Goal: Transaction & Acquisition: Purchase product/service

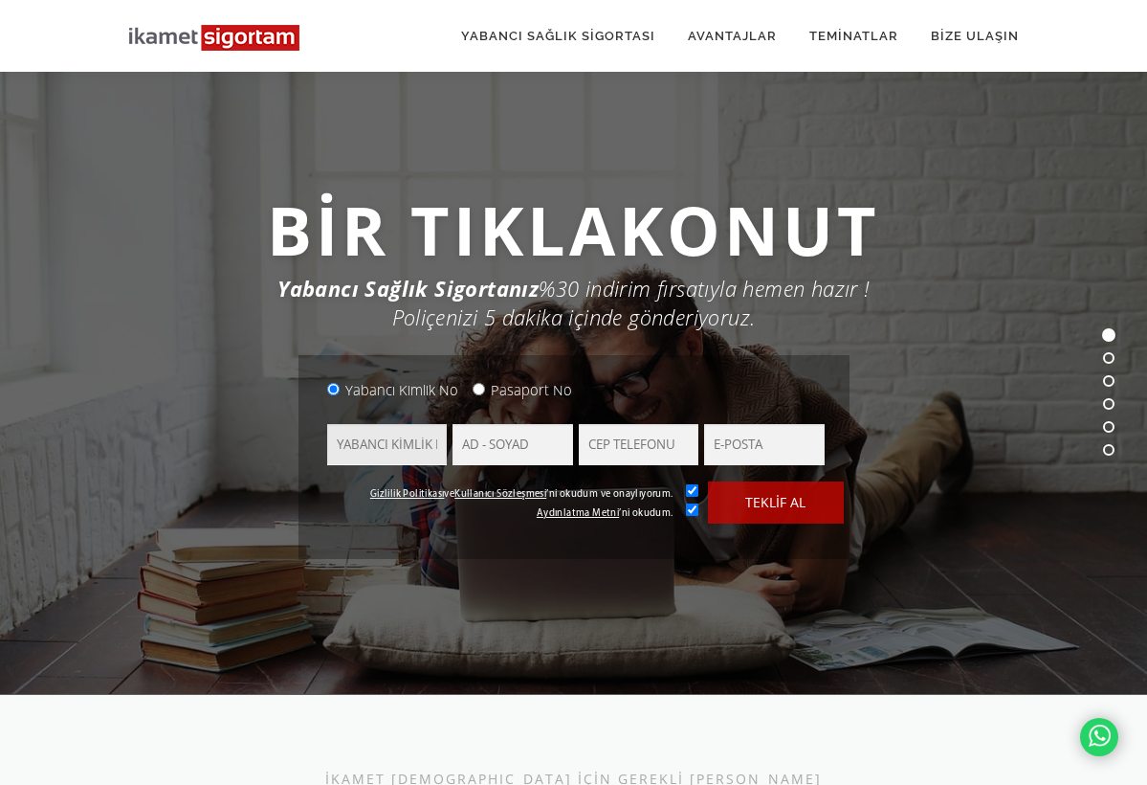
click at [406, 441] on input "text" at bounding box center [387, 444] width 121 height 41
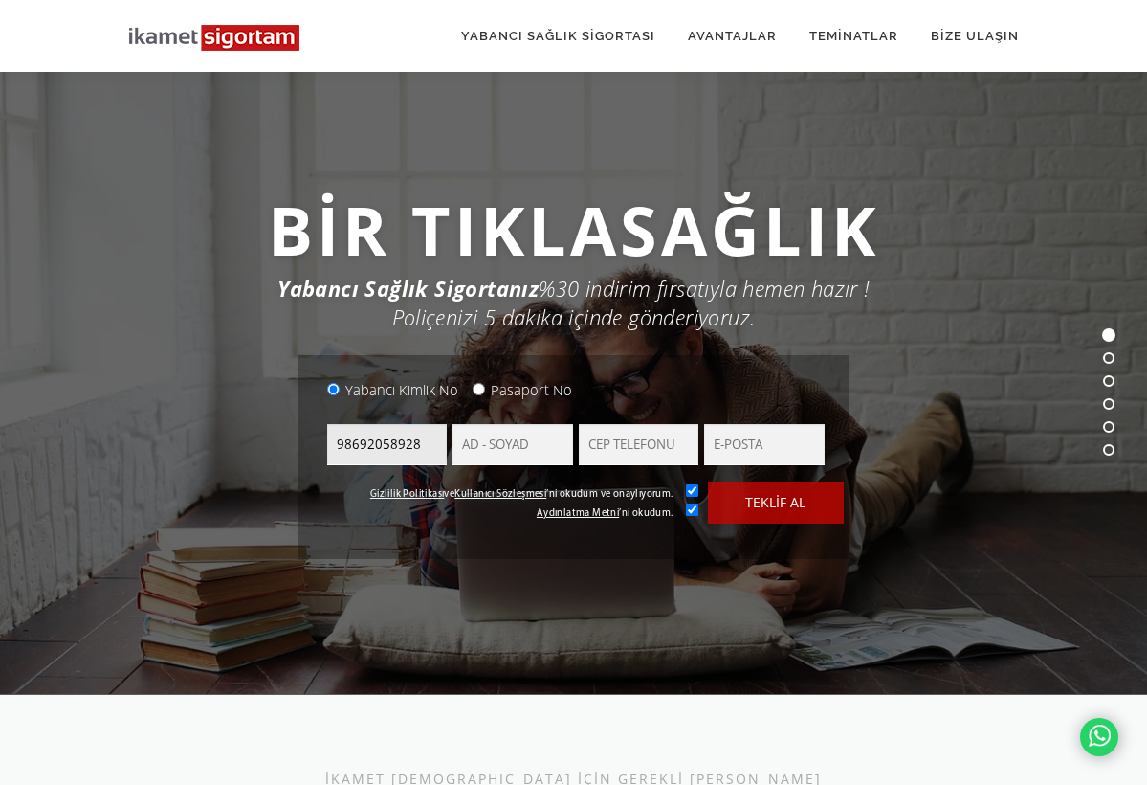
type input "98692058928"
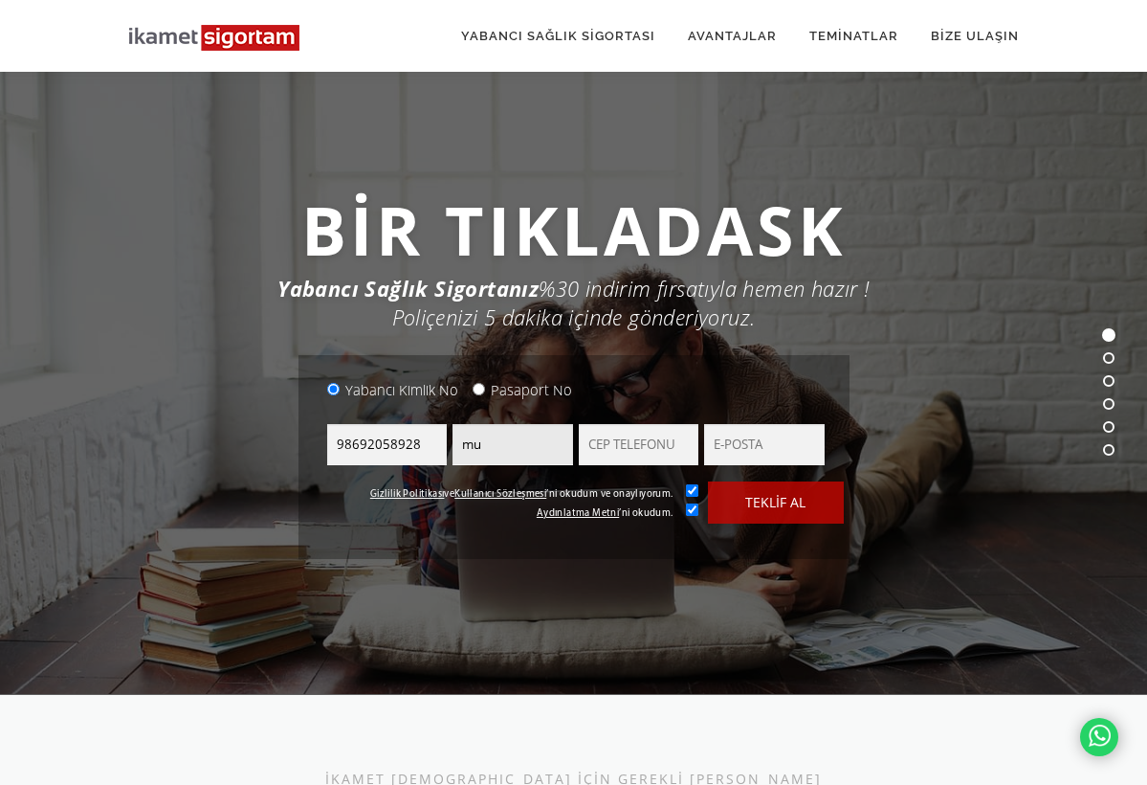
type input "m"
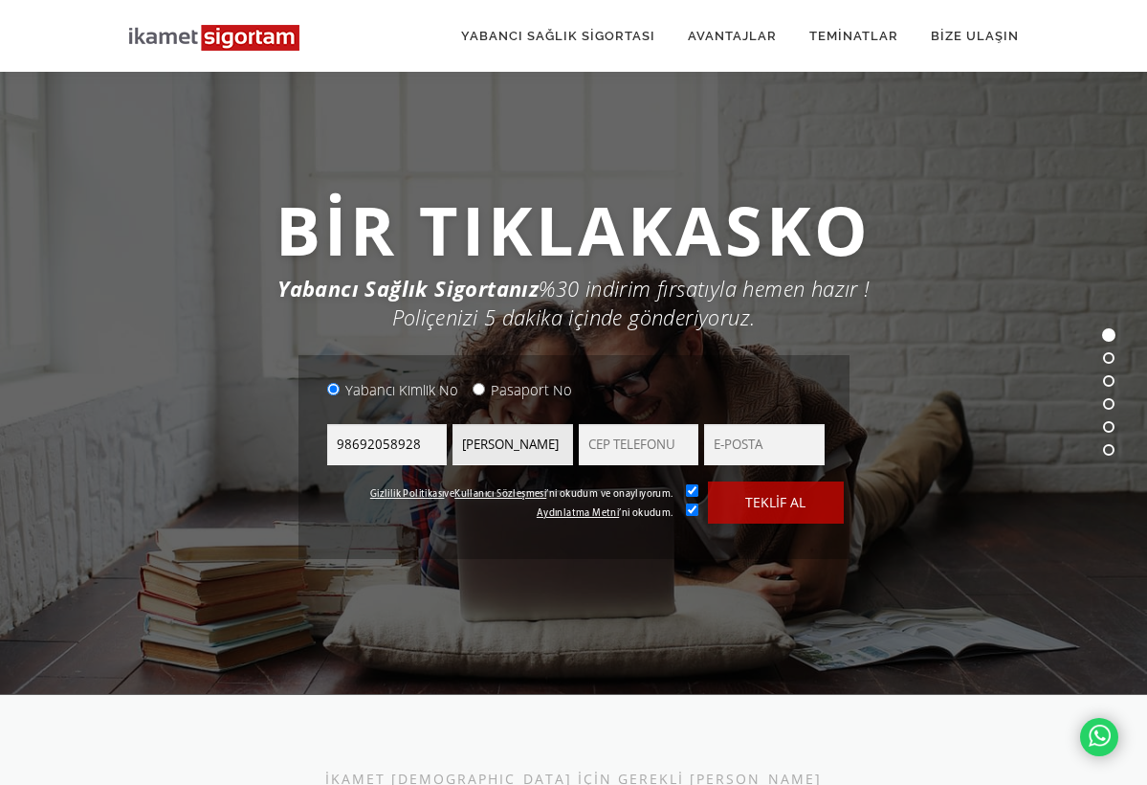
type input "[PERSON_NAME]"
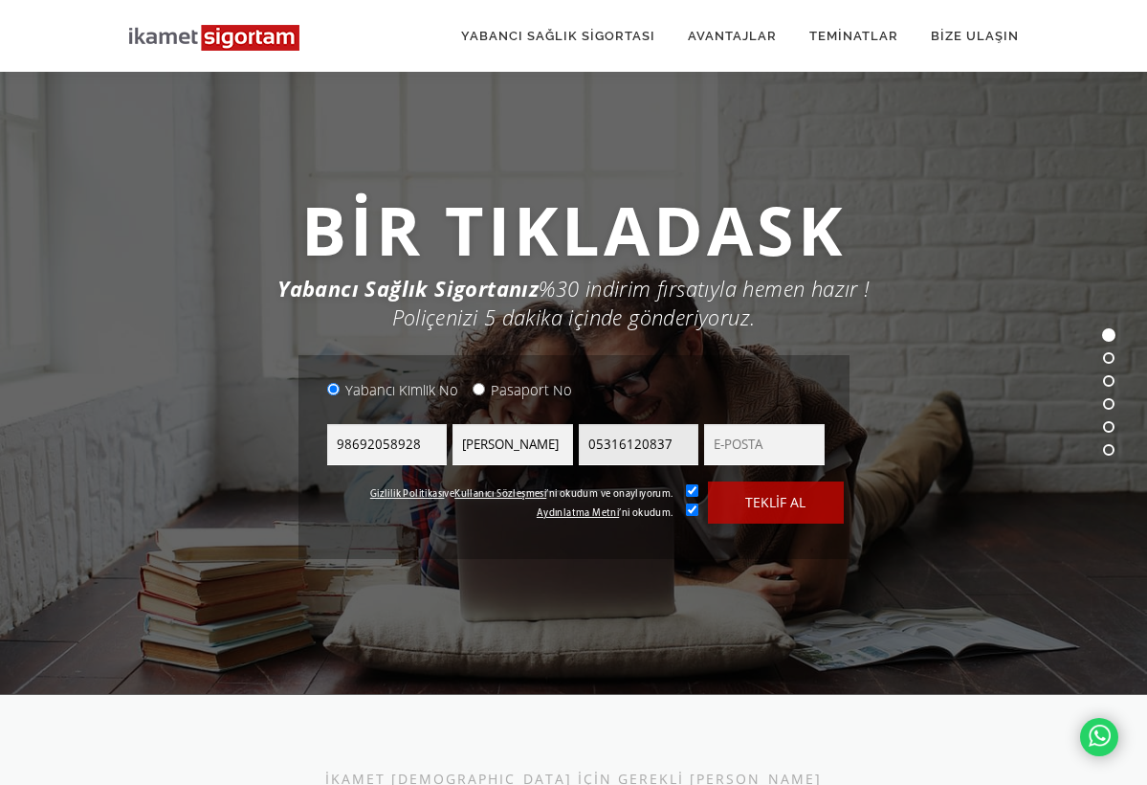
type input "05316120837"
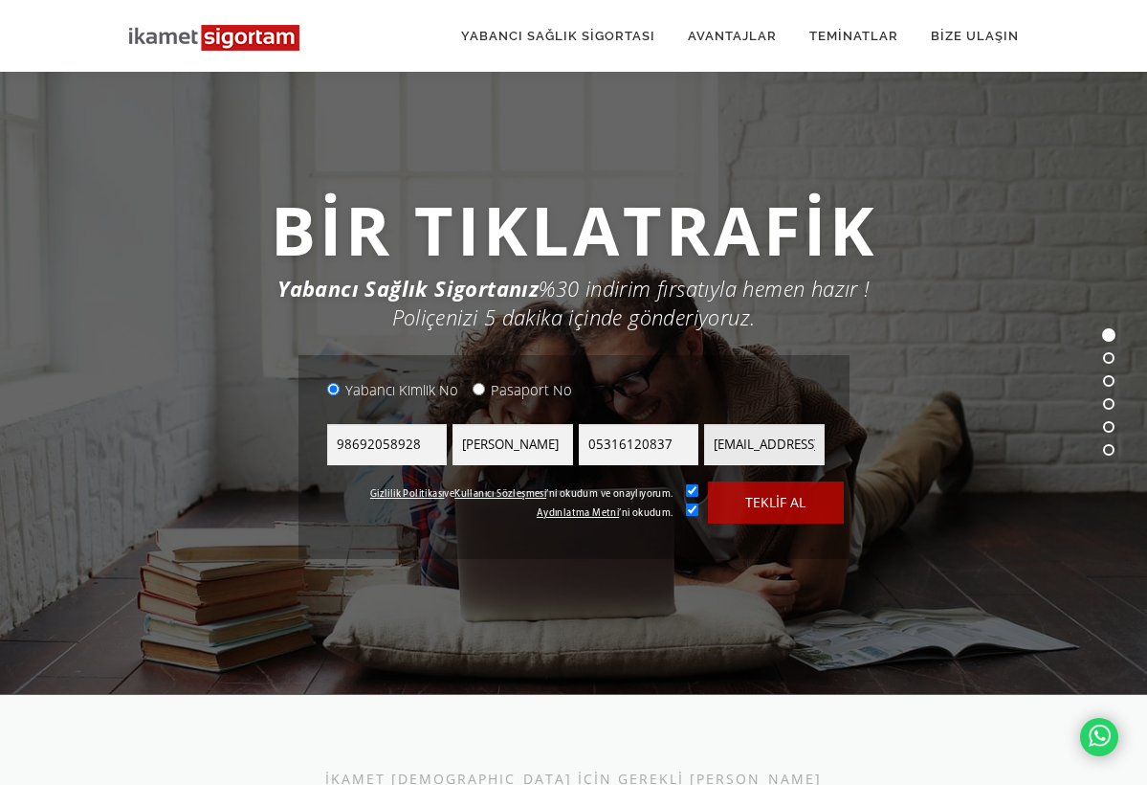
type input "[EMAIL_ADDRESS][DOMAIN_NAME]"
click at [781, 506] on button "TEKLİF AL" at bounding box center [776, 502] width 136 height 42
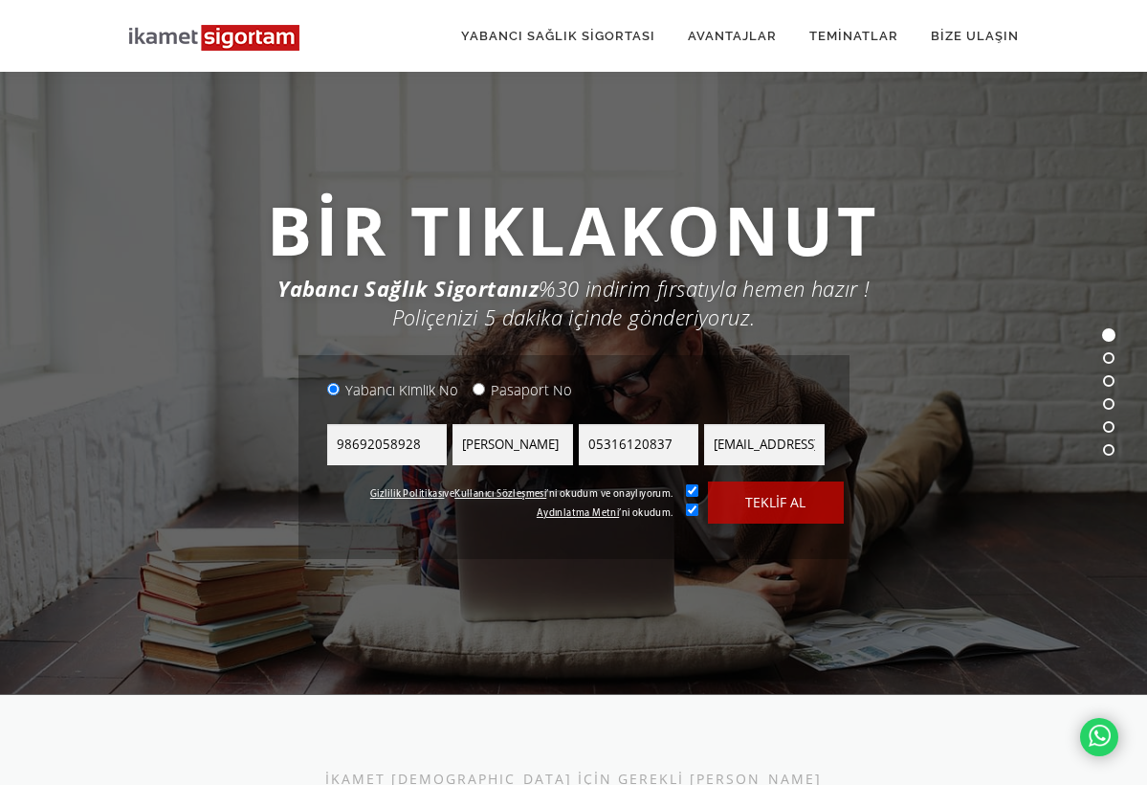
click at [781, 506] on button "TEKLİF AL" at bounding box center [776, 502] width 136 height 42
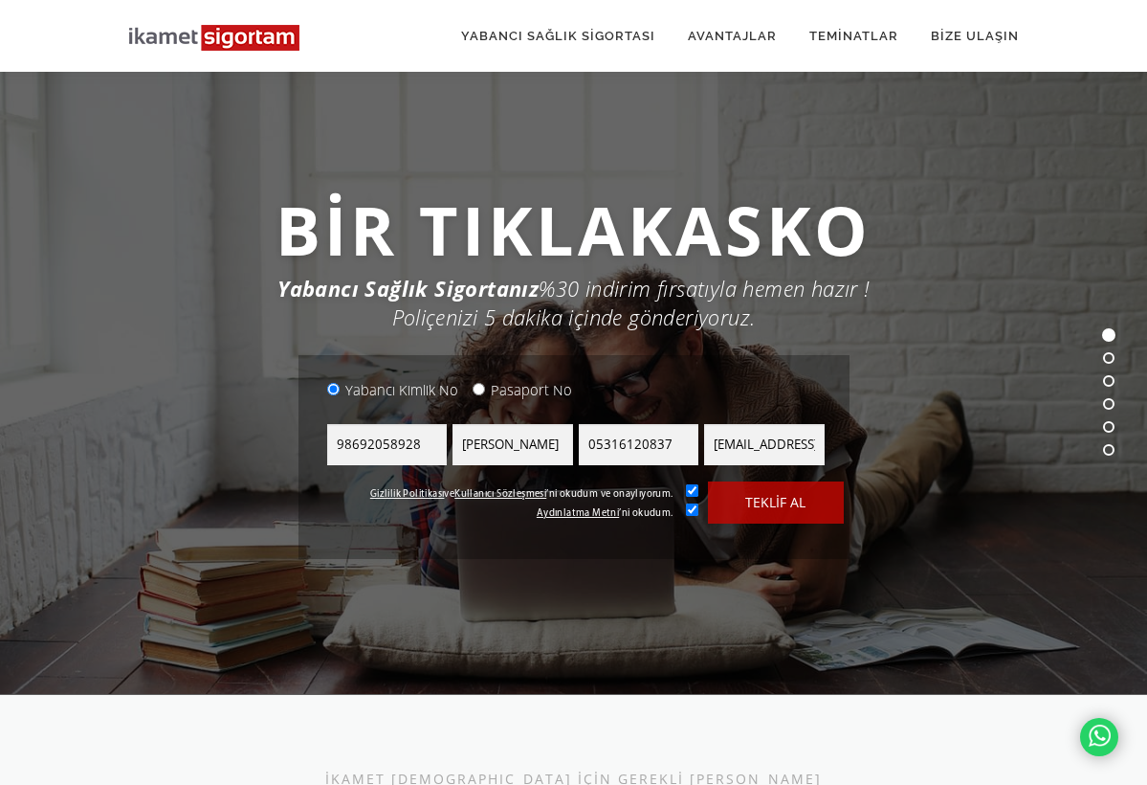
click at [778, 505] on button "TEKLİF AL" at bounding box center [776, 502] width 136 height 42
click at [774, 489] on button "TEKLİF AL" at bounding box center [776, 502] width 136 height 42
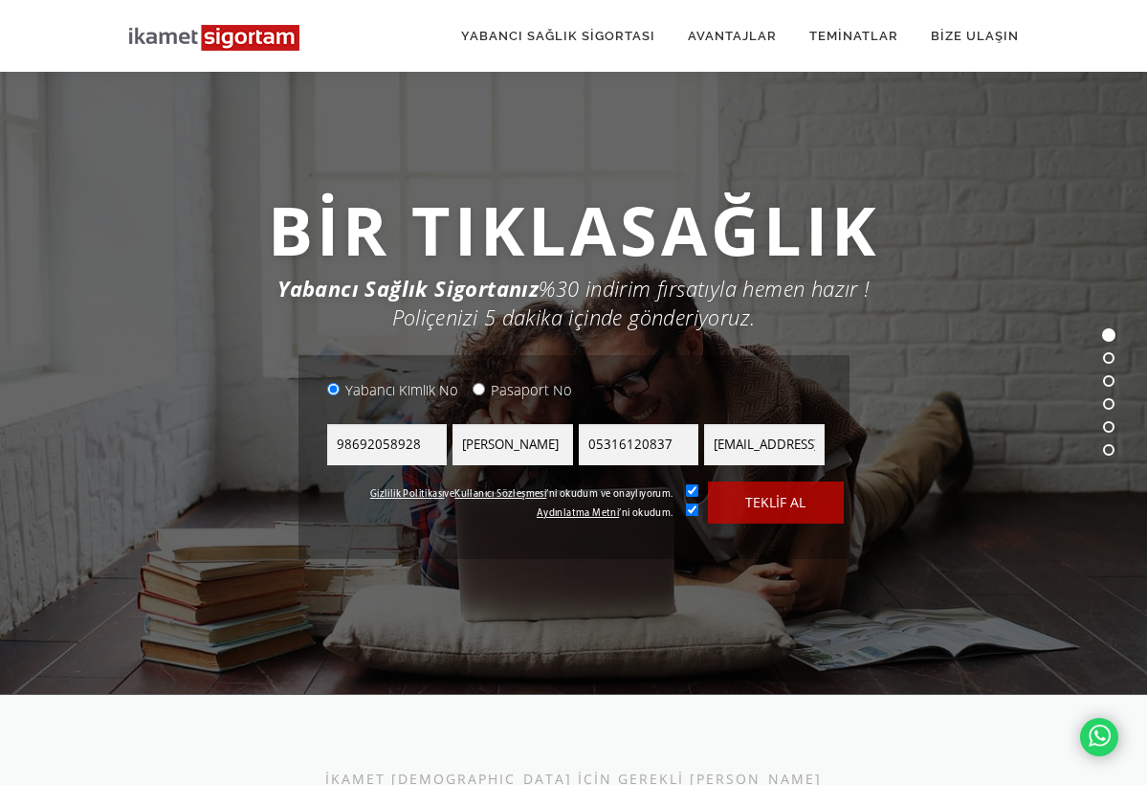
click at [770, 508] on button "TEKLİF AL" at bounding box center [776, 502] width 136 height 42
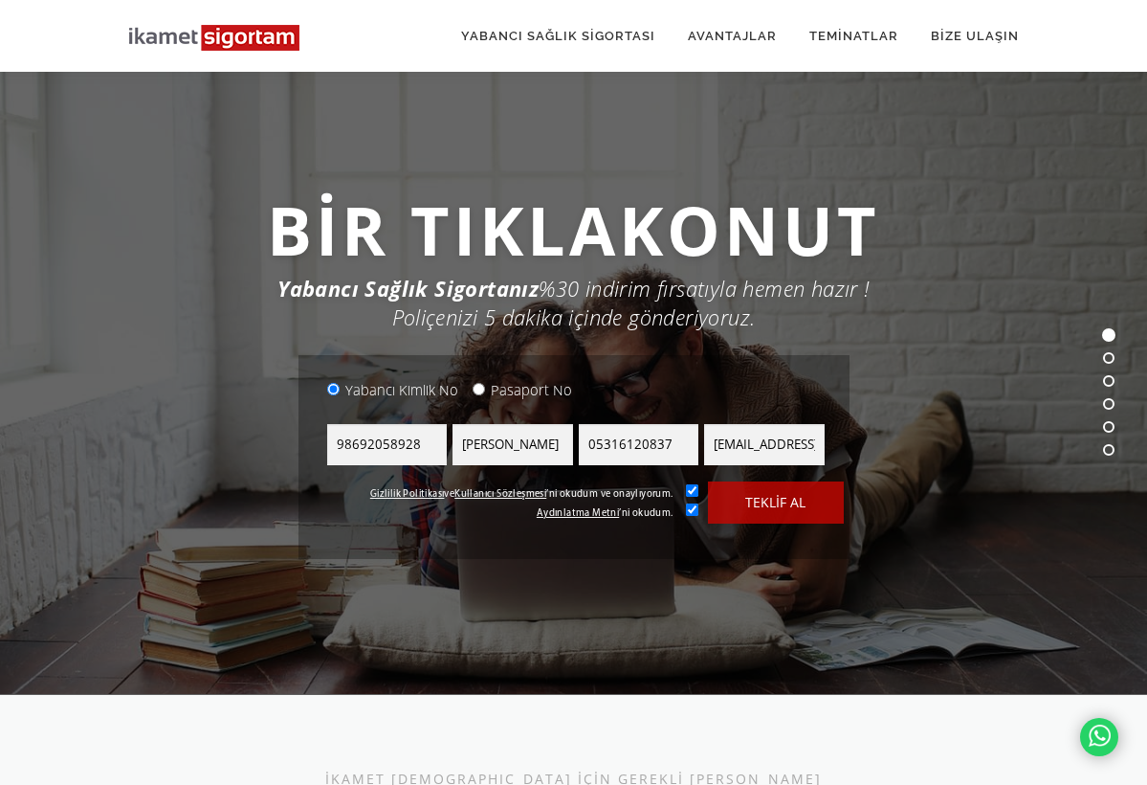
click at [788, 499] on button "TEKLİF AL" at bounding box center [776, 502] width 136 height 42
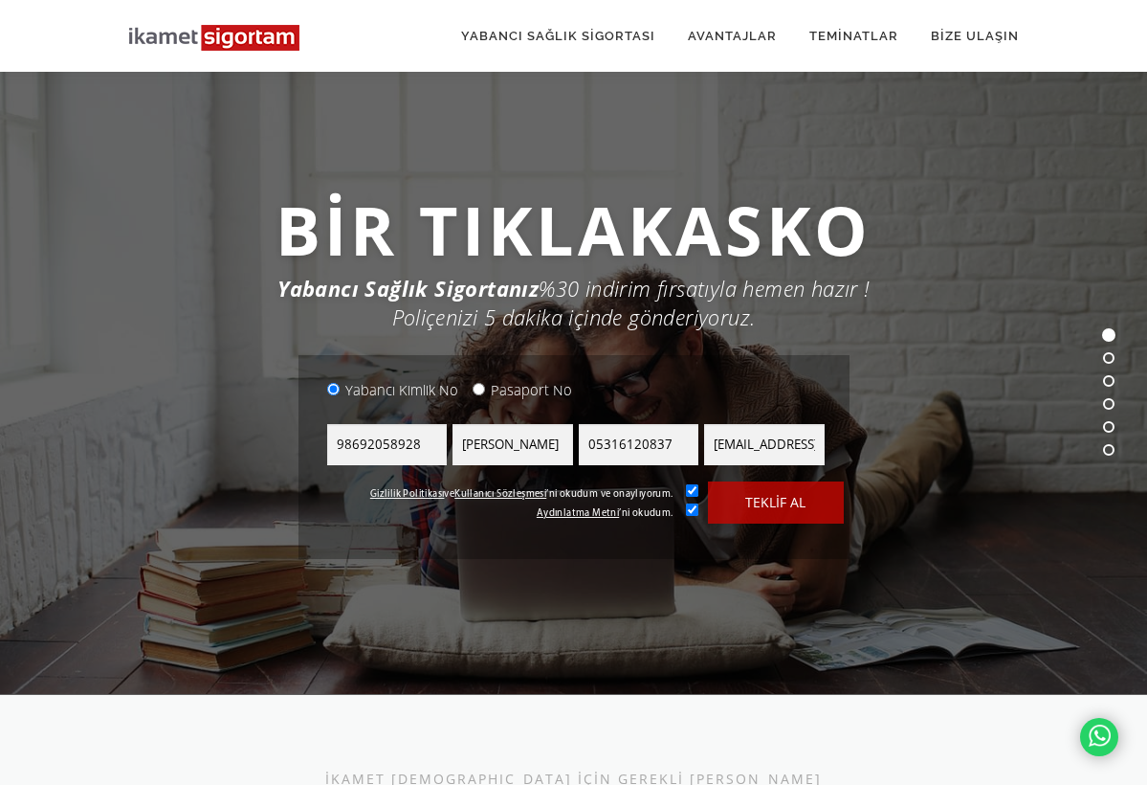
click at [766, 519] on button "TEKLİF AL" at bounding box center [776, 502] width 136 height 42
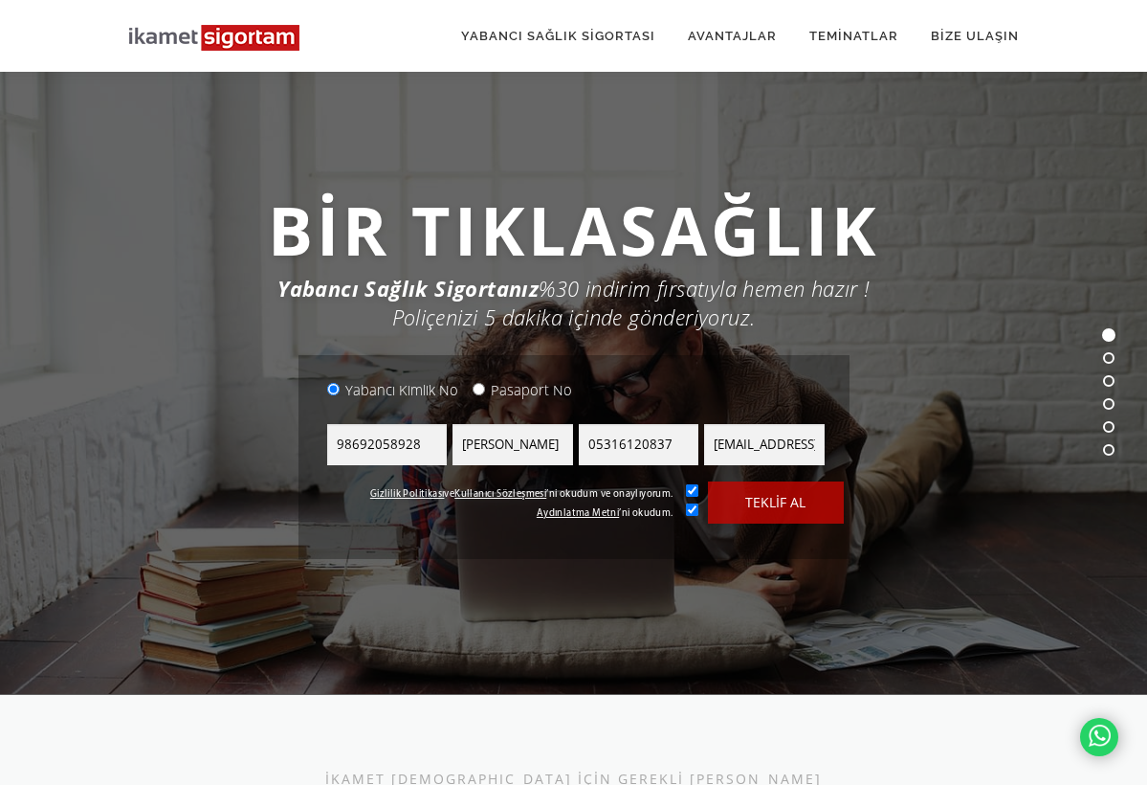
click at [767, 500] on button "TEKLİF AL" at bounding box center [776, 502] width 136 height 42
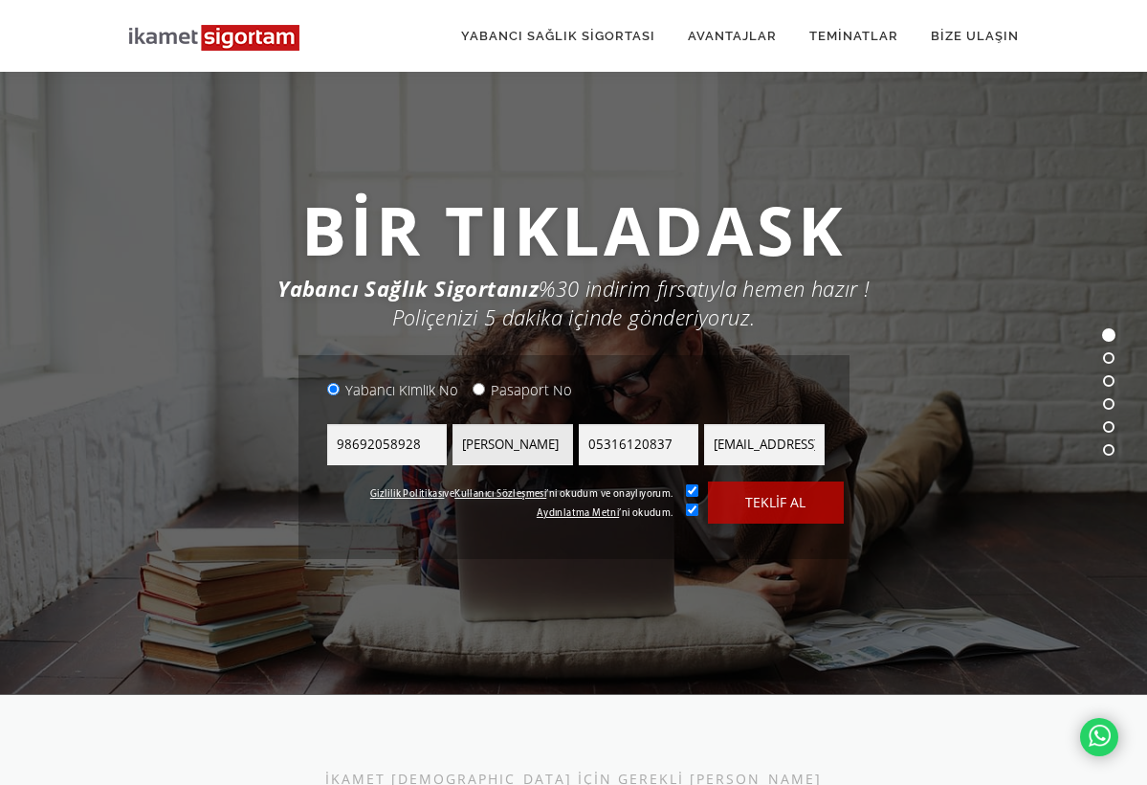
click at [538, 440] on input "[PERSON_NAME]" at bounding box center [513, 444] width 121 height 41
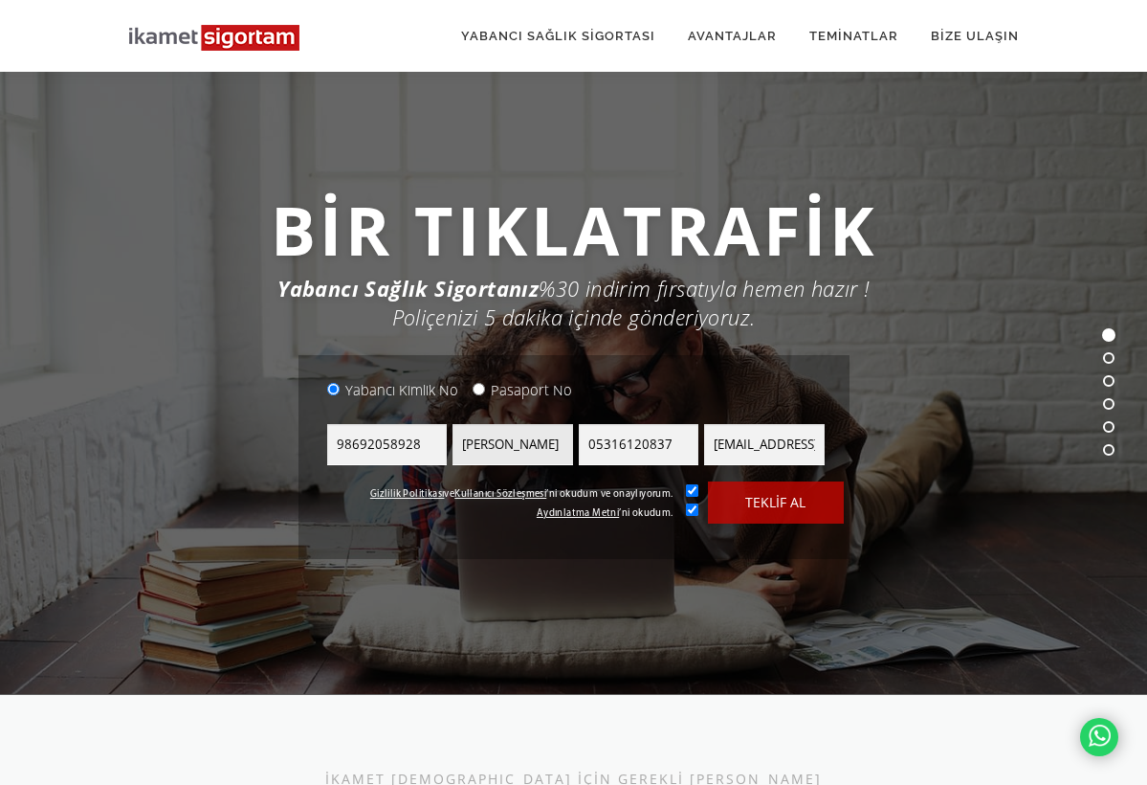
click at [548, 439] on input "[PERSON_NAME]" at bounding box center [513, 444] width 121 height 41
click at [532, 443] on input "[PERSON_NAME]" at bounding box center [513, 444] width 121 height 41
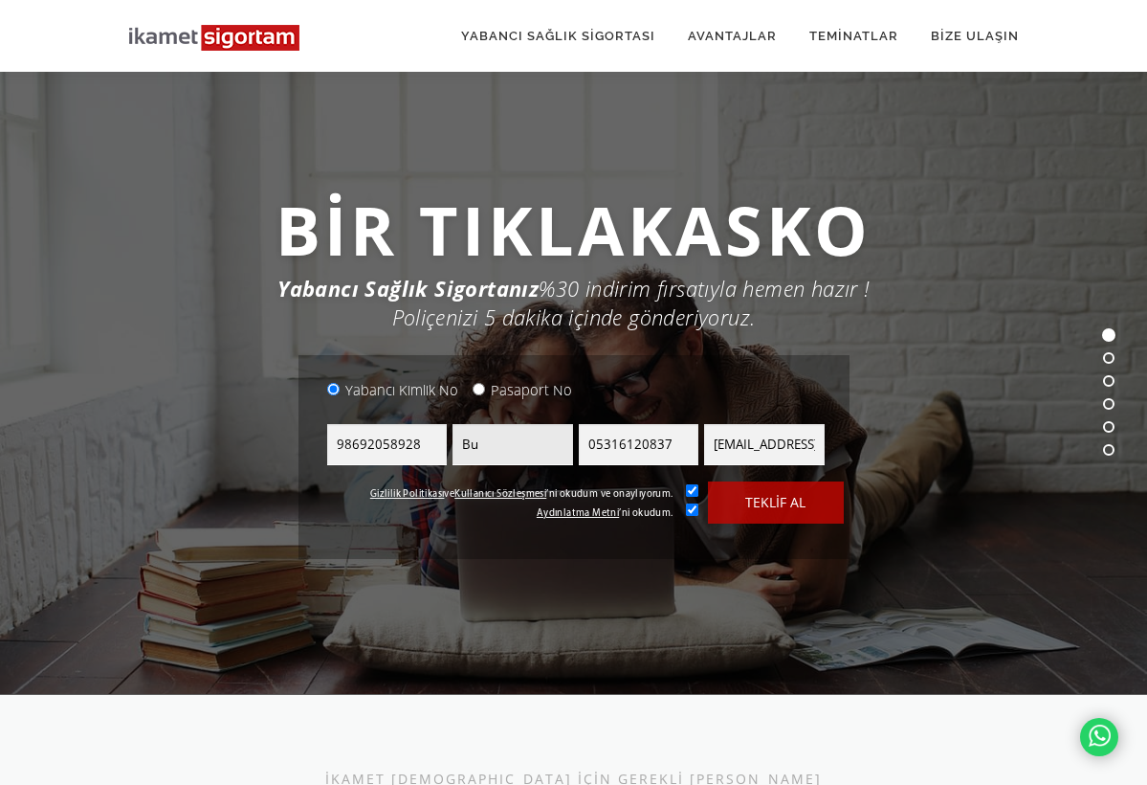
type input "B"
click at [511, 26] on link "YABANCI SAĞLIK SİGORTASI" at bounding box center [558, 36] width 227 height 72
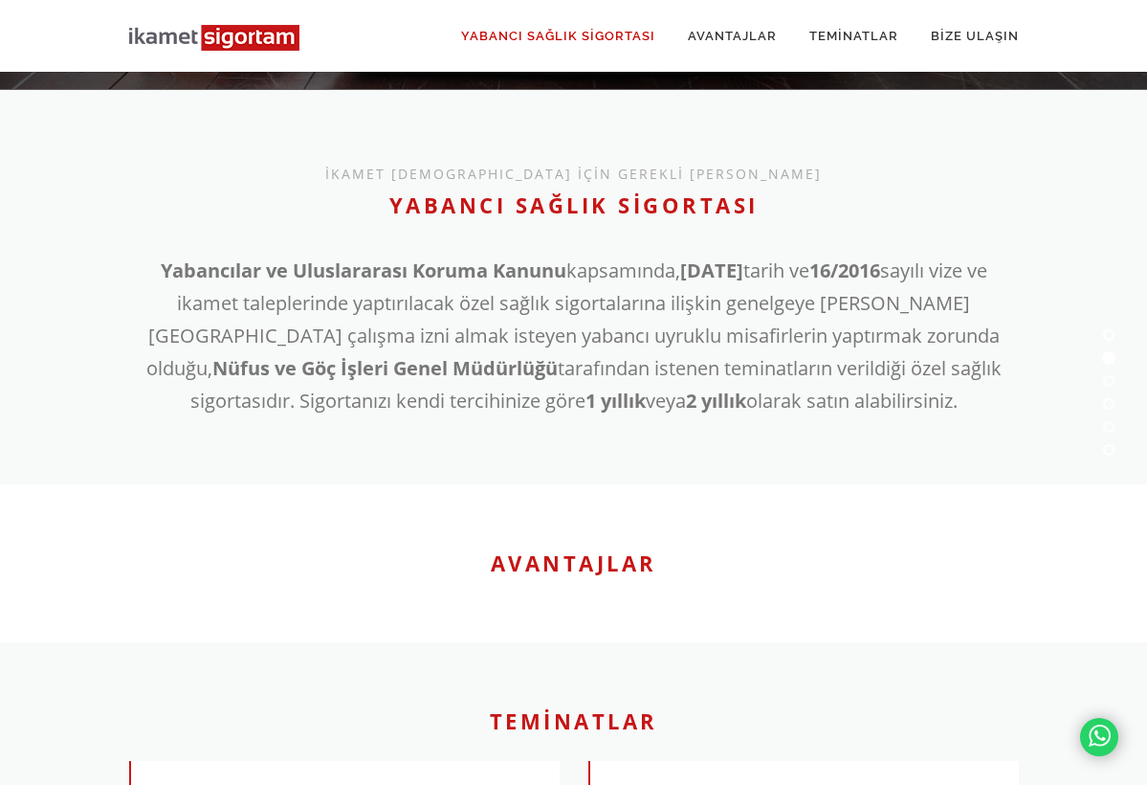
scroll to position [621, 0]
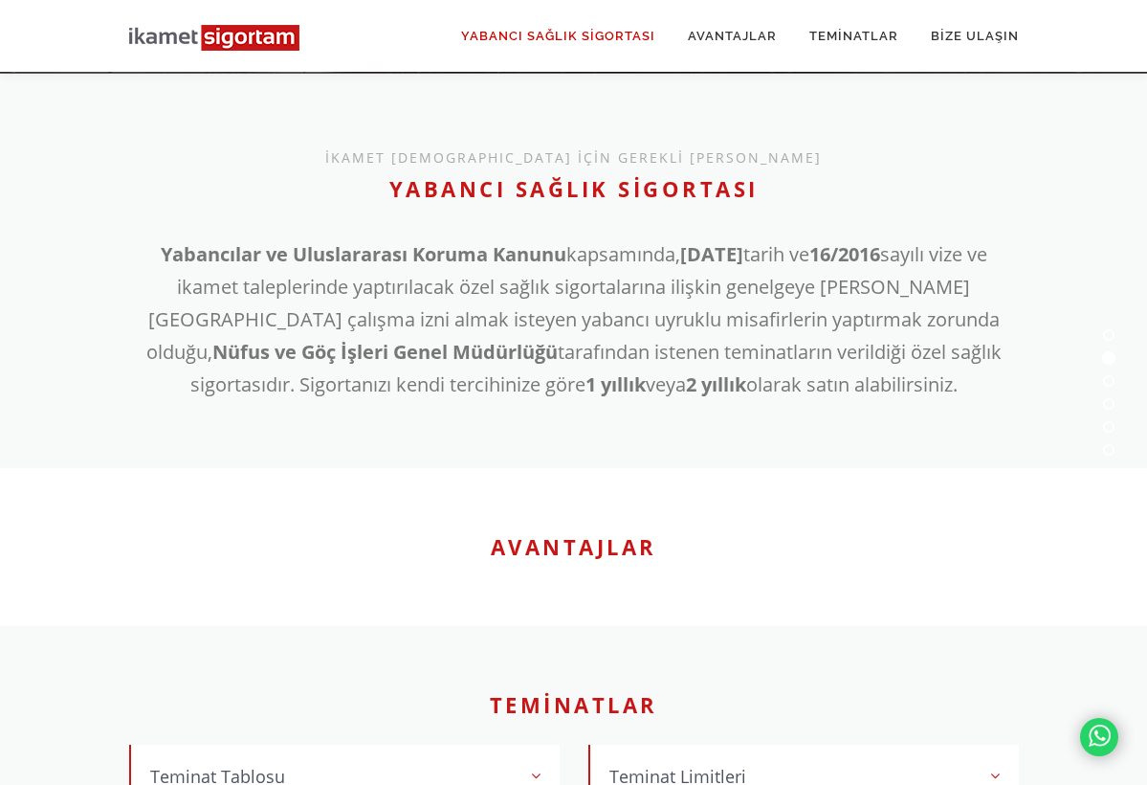
click at [573, 548] on h2 "AVANTAJLAR" at bounding box center [574, 546] width 890 height 23
click at [591, 715] on h2 "TEMİNATLAR" at bounding box center [574, 704] width 890 height 23
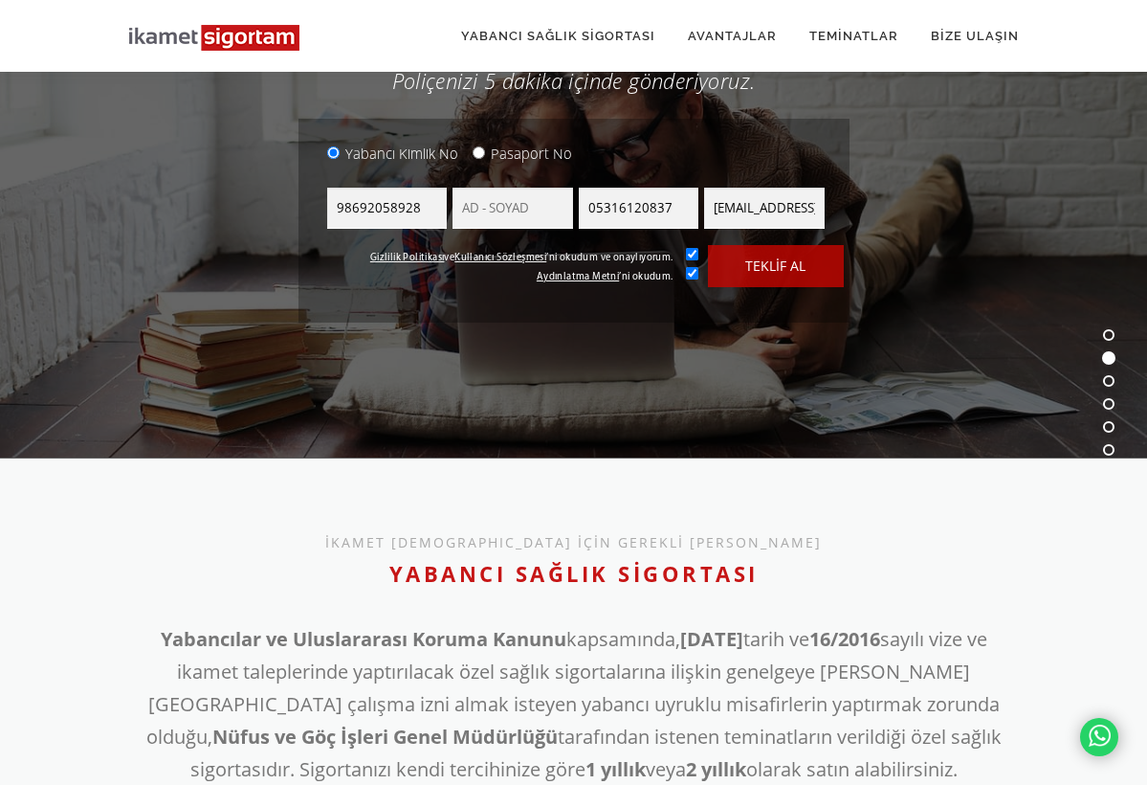
scroll to position [205, 0]
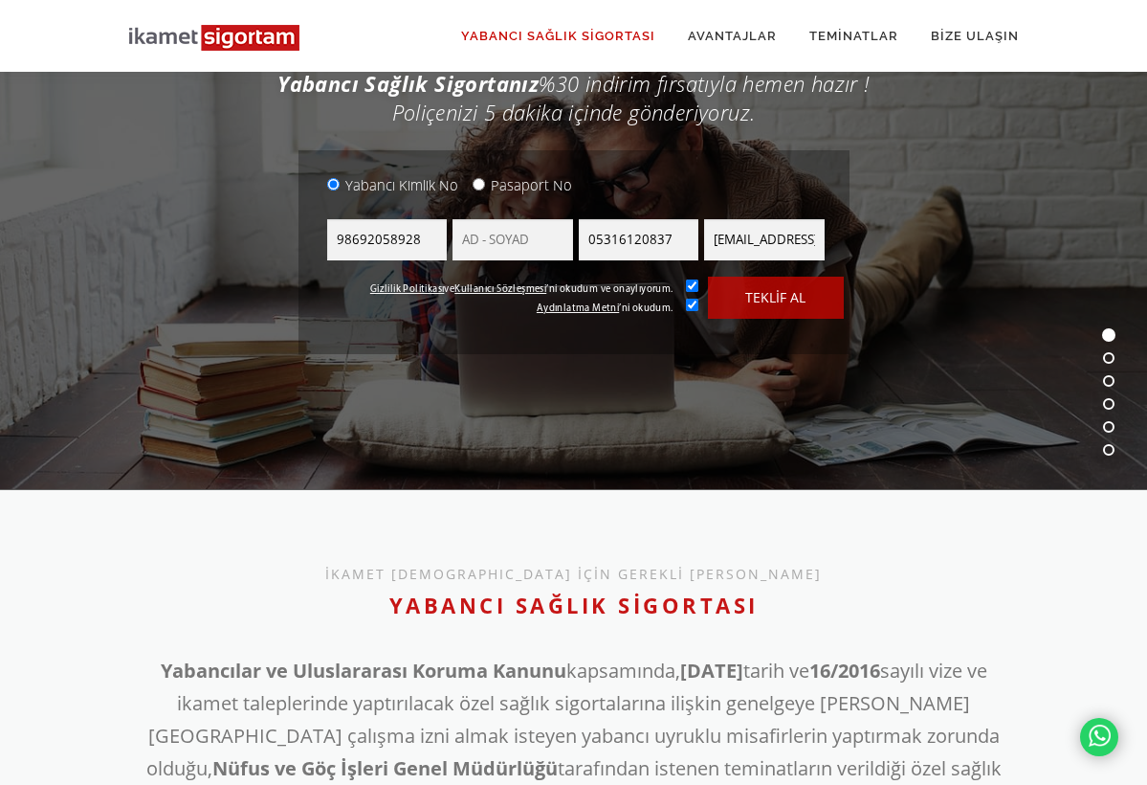
click at [564, 50] on link "YABANCI SAĞLIK SİGORTASI" at bounding box center [558, 36] width 227 height 72
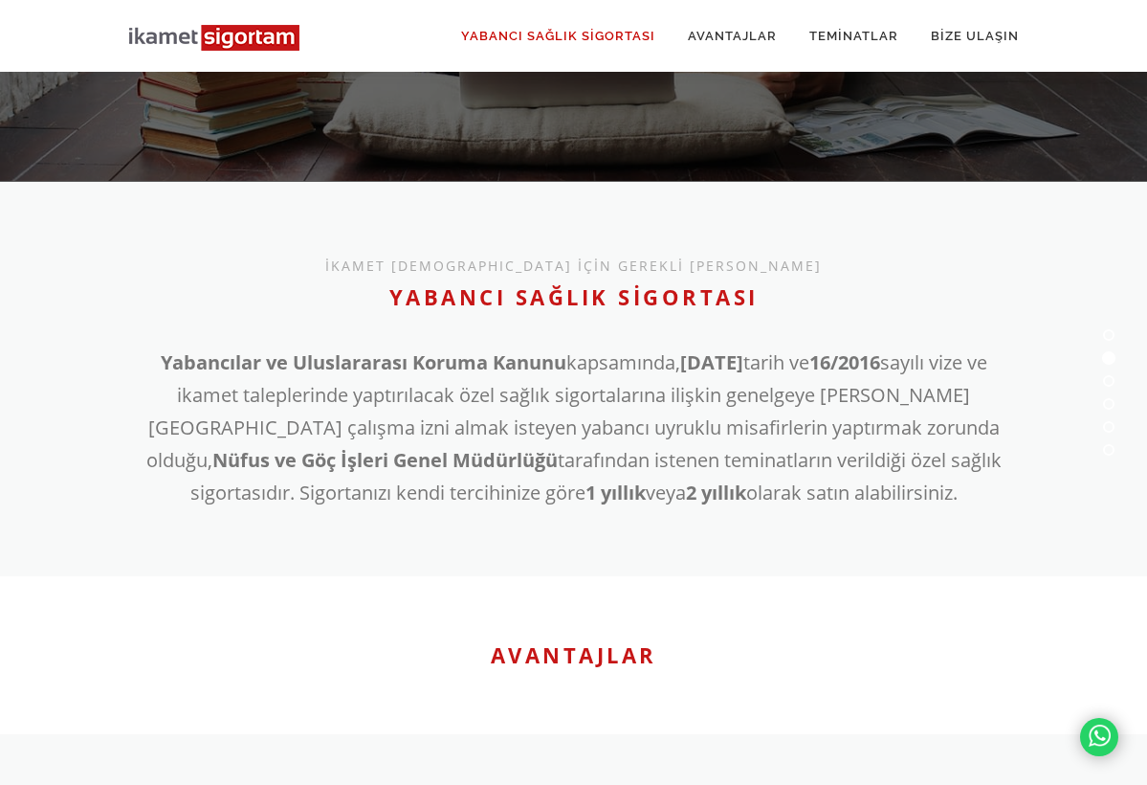
click at [564, 50] on link "YABANCI SAĞLIK SİGORTASI" at bounding box center [558, 36] width 227 height 72
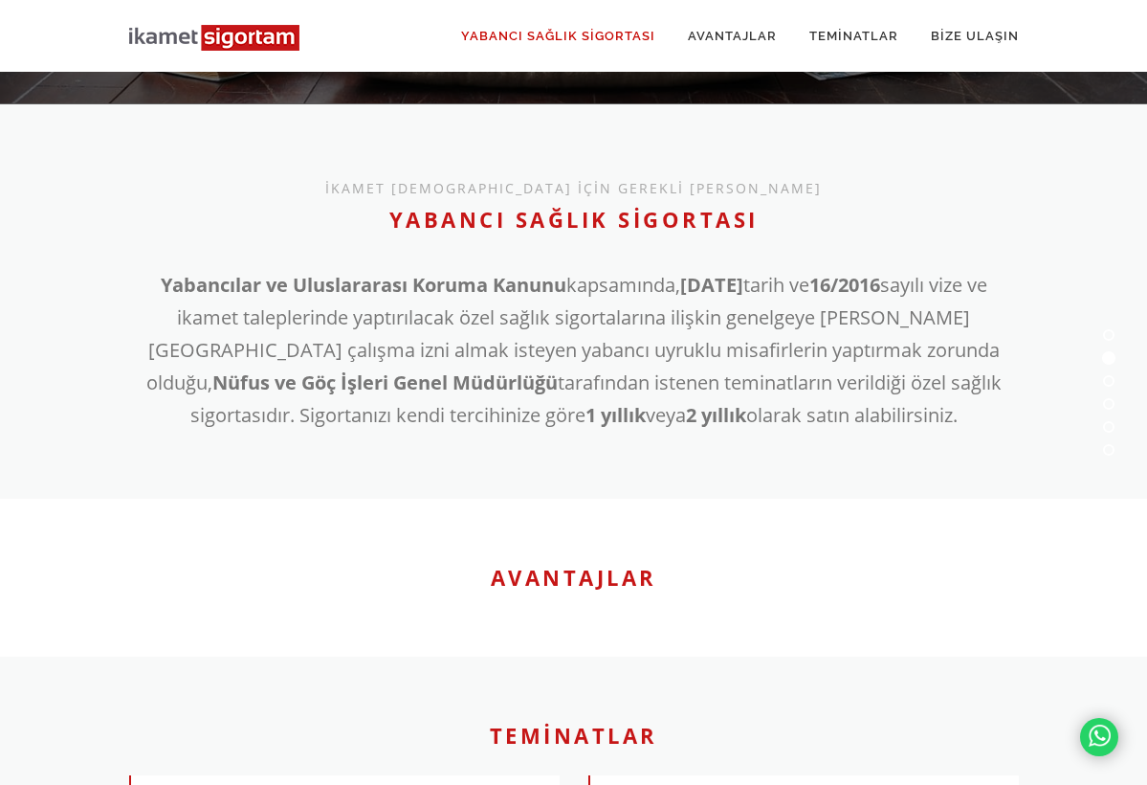
scroll to position [621, 0]
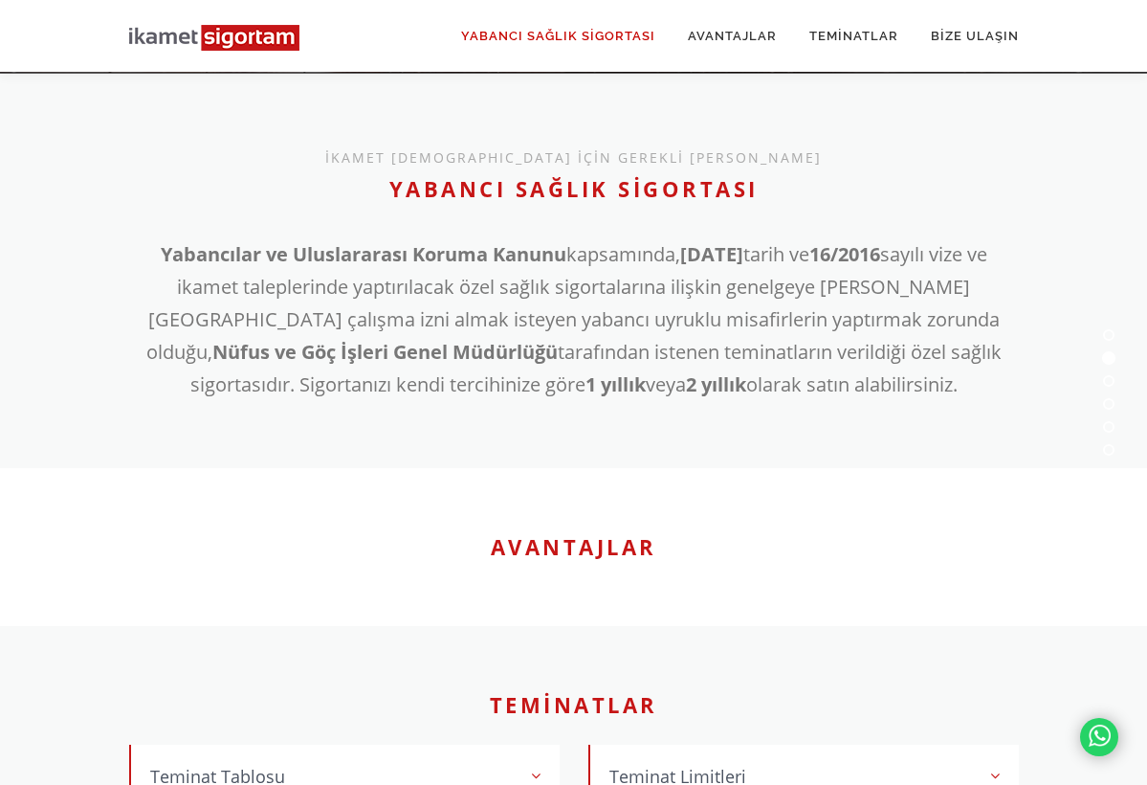
click at [564, 50] on link "YABANCI SAĞLIK SİGORTASI" at bounding box center [558, 36] width 227 height 72
click at [568, 41] on link "YABANCI SAĞLIK SİGORTASI" at bounding box center [558, 36] width 227 height 72
click at [566, 177] on h2 "YABANCI SAĞLIK SİGORTASI" at bounding box center [574, 188] width 890 height 23
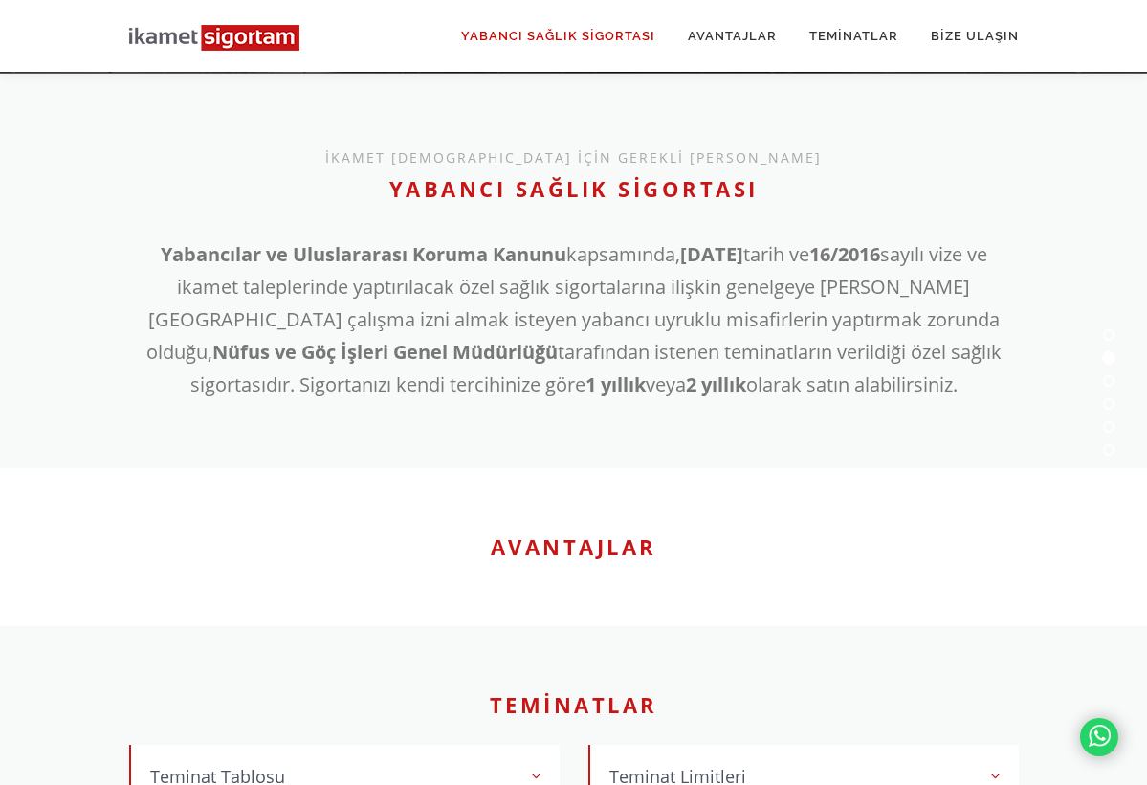
click at [564, 192] on h2 "YABANCI SAĞLIK SİGORTASI" at bounding box center [574, 188] width 890 height 23
click at [561, 212] on div "İKAMET [DEMOGRAPHIC_DATA] İÇİN GEREKLİ [PERSON_NAME] YABANCI SAĞLIK SİGORTASI Y…" at bounding box center [574, 271] width 890 height 261
